Goal: Navigation & Orientation: Find specific page/section

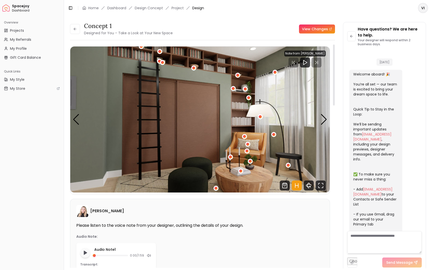
scroll to position [863, 0]
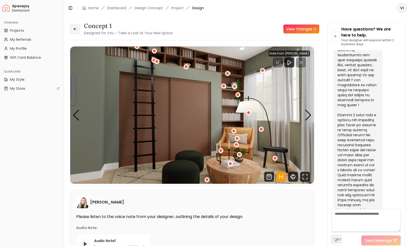
click at [75, 28] on icon at bounding box center [75, 29] width 4 height 4
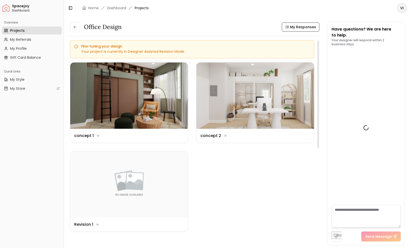
scroll to position [964, 0]
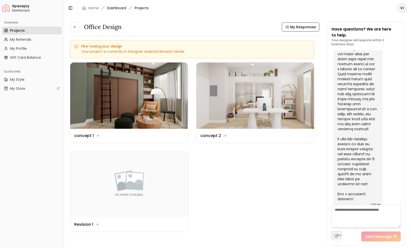
click at [120, 7] on link "Dashboard" at bounding box center [116, 8] width 19 height 5
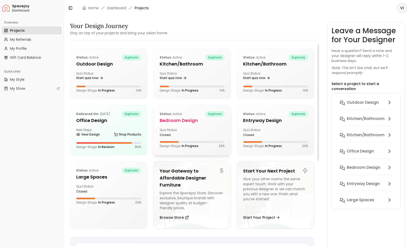
click at [183, 123] on h5 "Bedroom design" at bounding box center [192, 120] width 65 height 7
